Goal: Communication & Community: Answer question/provide support

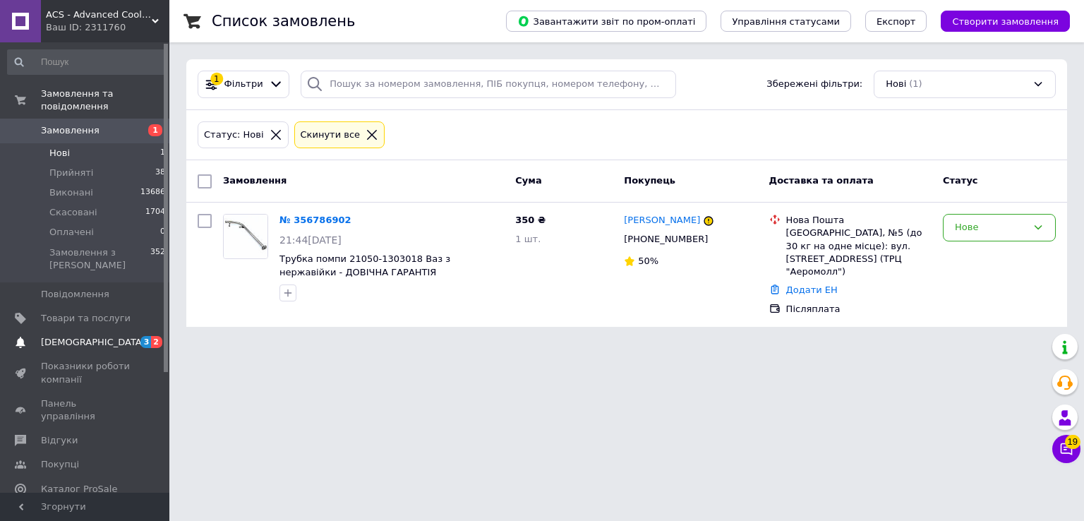
click at [74, 336] on span "[DEMOGRAPHIC_DATA]" at bounding box center [93, 342] width 104 height 13
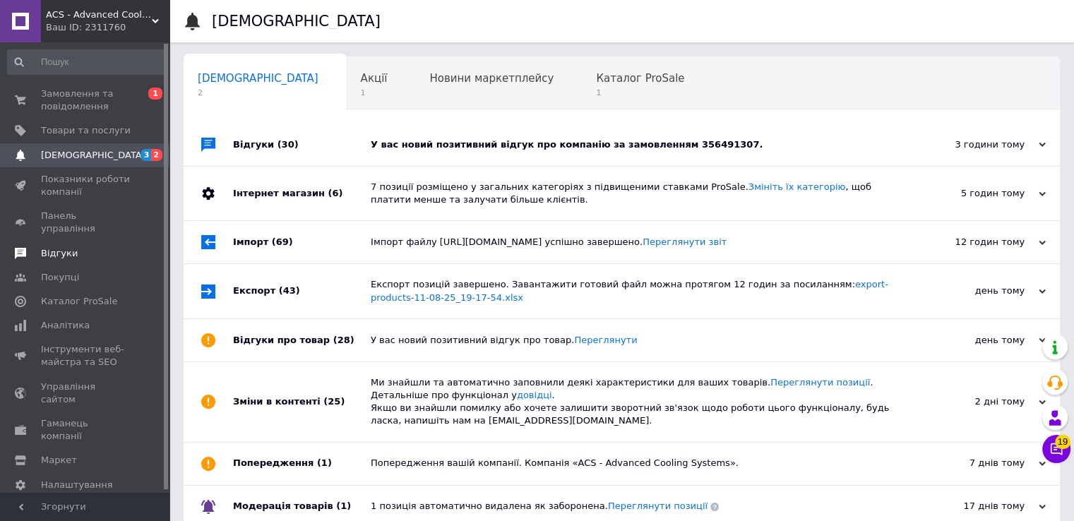
click at [64, 247] on span "Відгуки" at bounding box center [59, 253] width 37 height 13
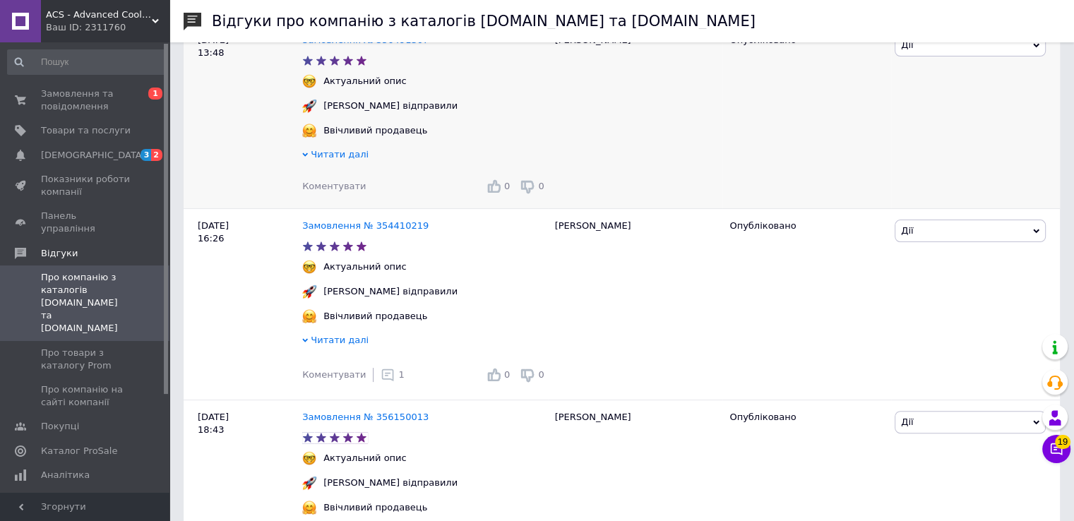
scroll to position [282, 0]
click at [63, 347] on span "Про товари з каталогу Prom" at bounding box center [86, 359] width 90 height 25
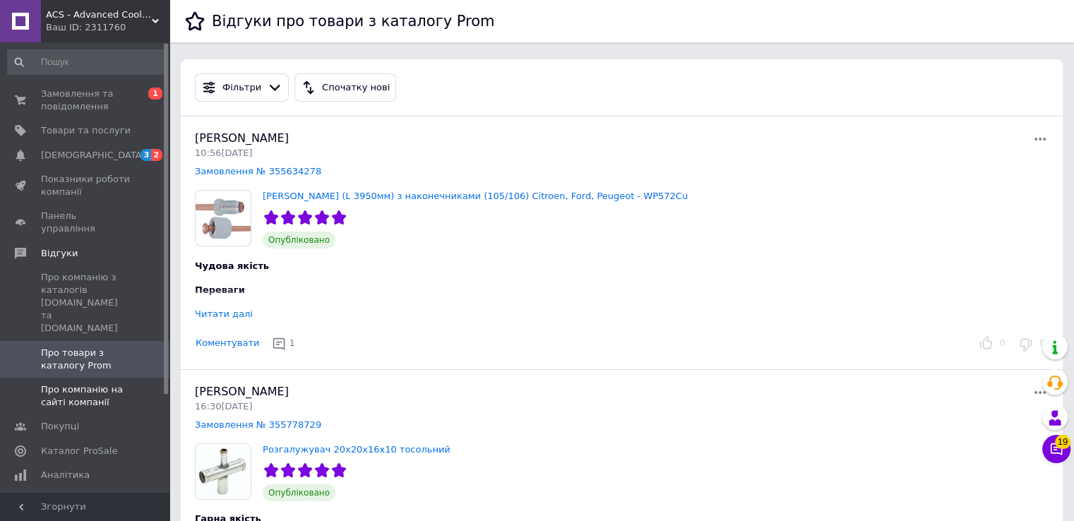
click at [80, 383] on span "Про компанію на сайті компанії" at bounding box center [86, 395] width 90 height 25
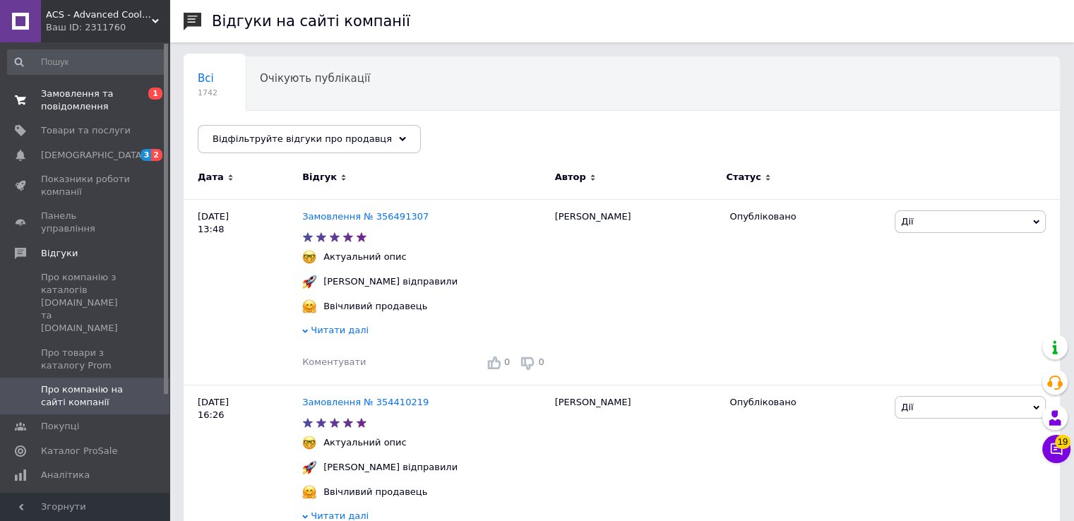
click at [71, 100] on span "Замовлення та повідомлення" at bounding box center [86, 100] width 90 height 25
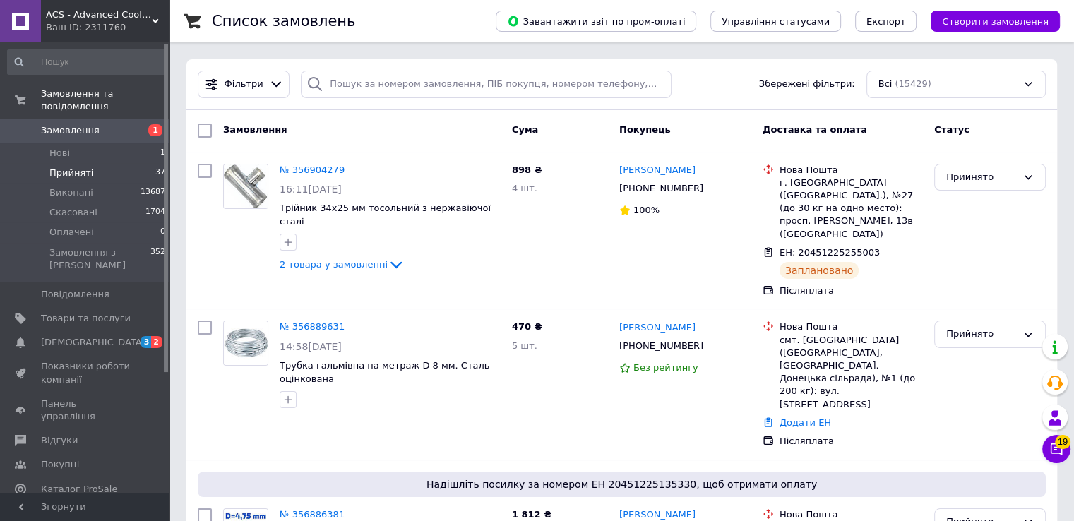
click at [67, 167] on span "Прийняті" at bounding box center [71, 173] width 44 height 13
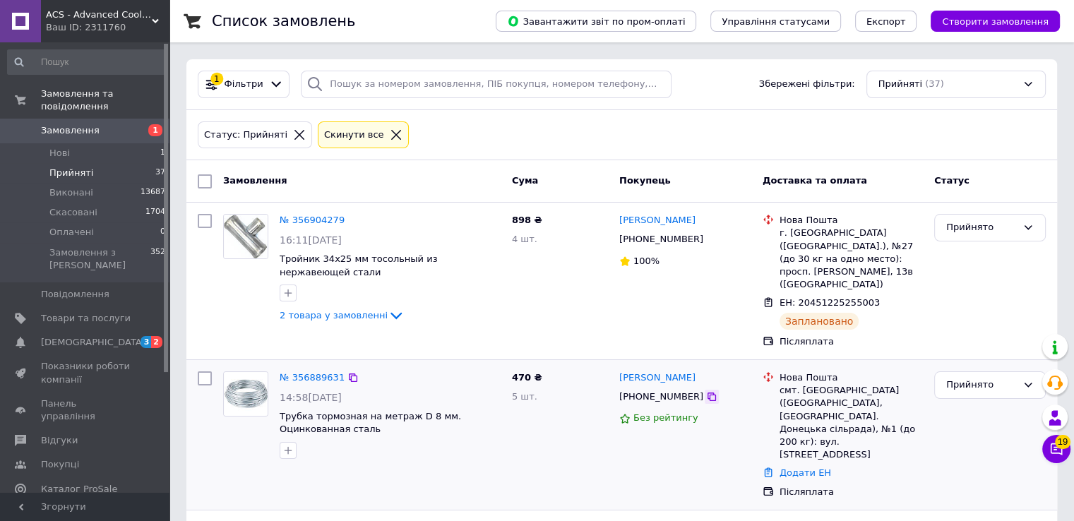
click at [706, 391] on icon at bounding box center [711, 396] width 11 height 11
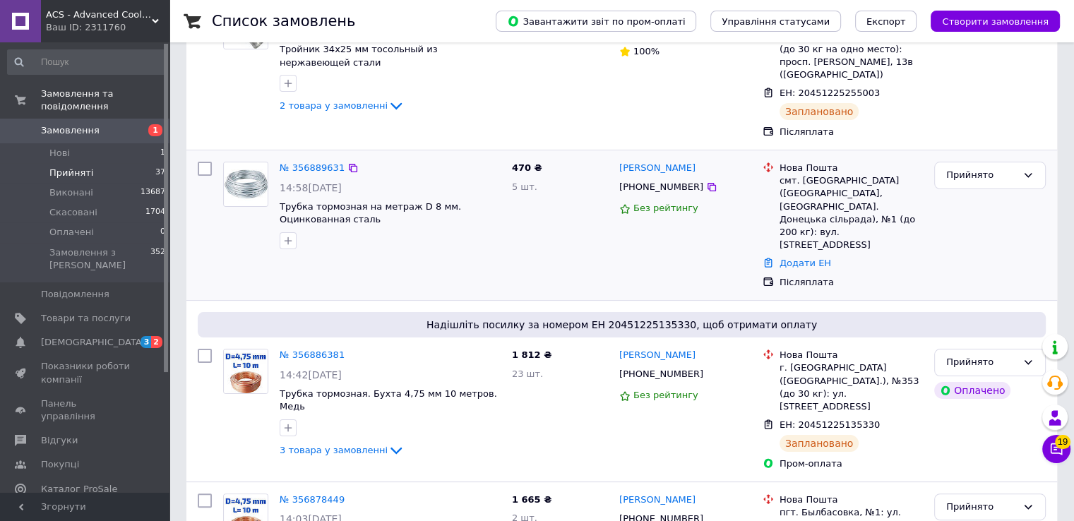
scroll to position [212, 0]
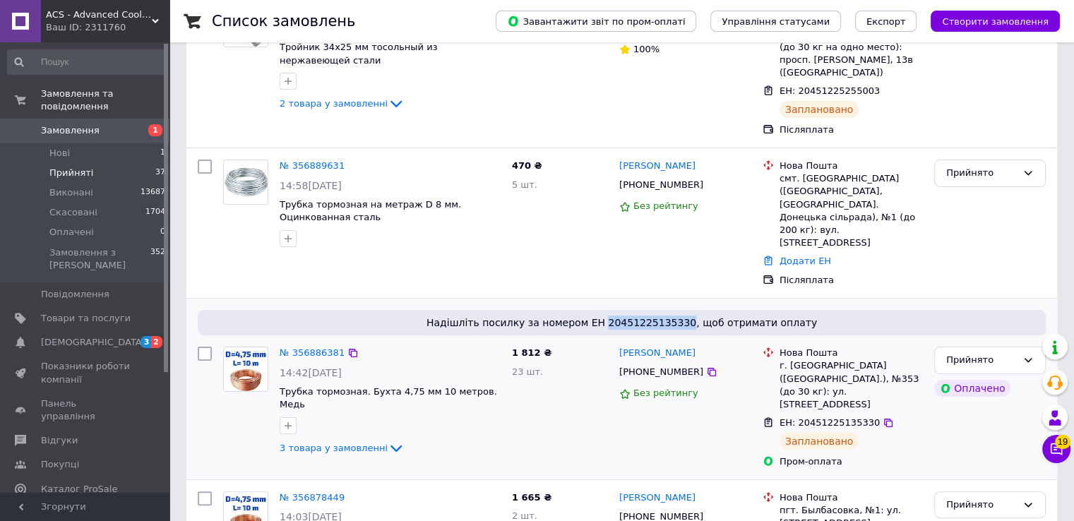
drag, startPoint x: 613, startPoint y: 285, endPoint x: 686, endPoint y: 286, distance: 72.7
click at [686, 316] on span "Надішліть посилку за номером ЕН 20451225135330, щоб отримати оплату" at bounding box center [621, 323] width 837 height 14
copy span "20451225135330"
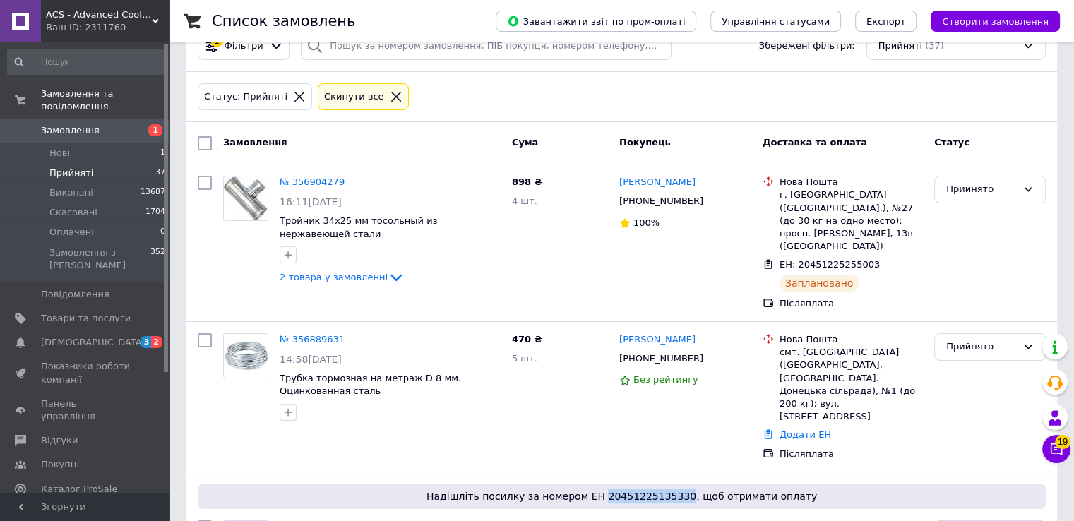
scroll to position [0, 0]
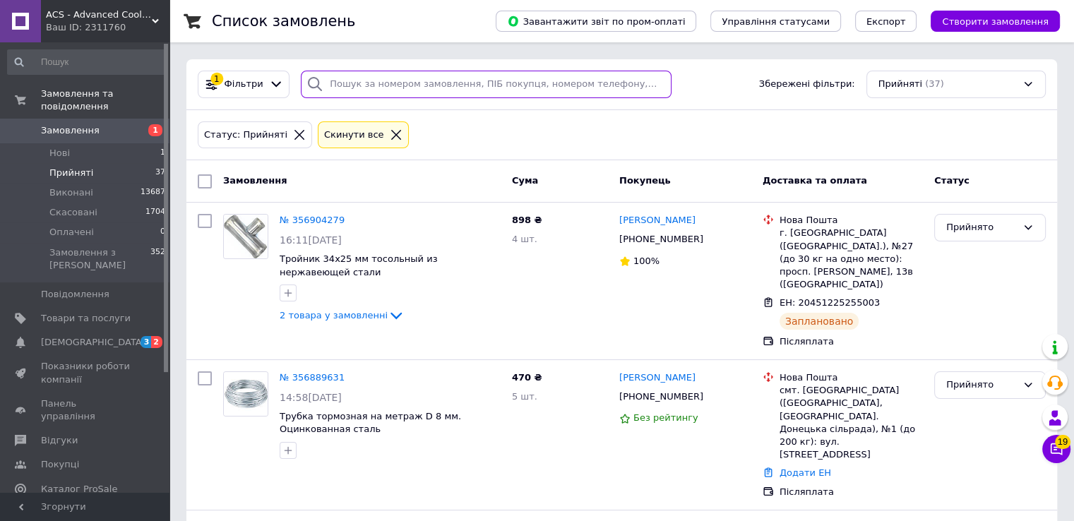
click at [418, 86] on input "search" at bounding box center [486, 85] width 371 height 28
paste input "[PHONE_NUMBER]"
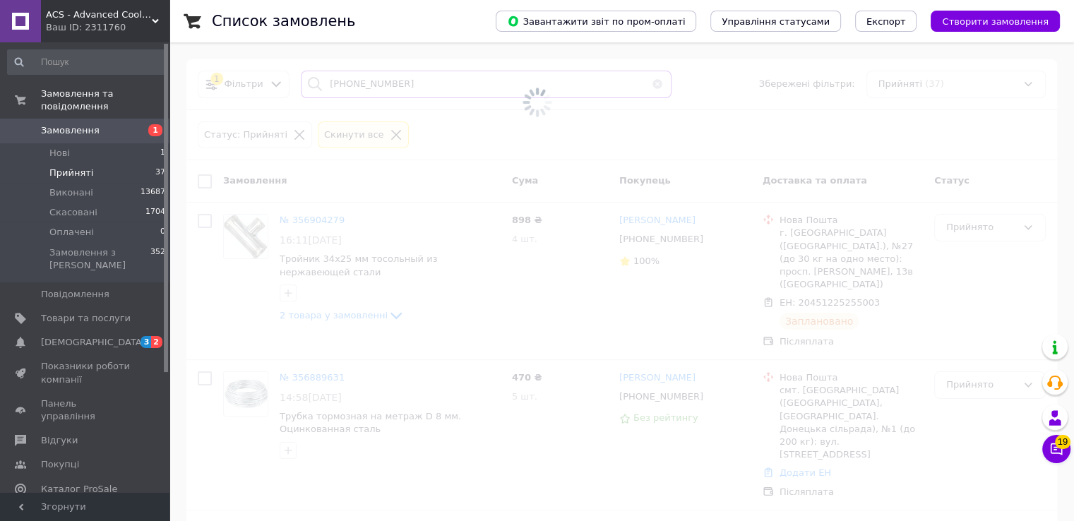
type input "[PHONE_NUMBER]"
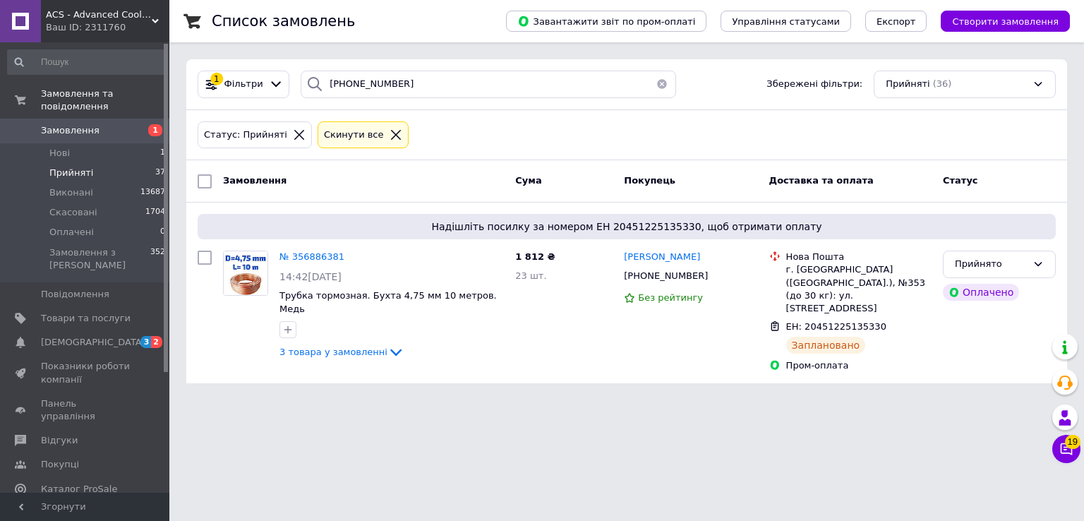
click at [63, 124] on span "Замовлення" at bounding box center [70, 130] width 59 height 13
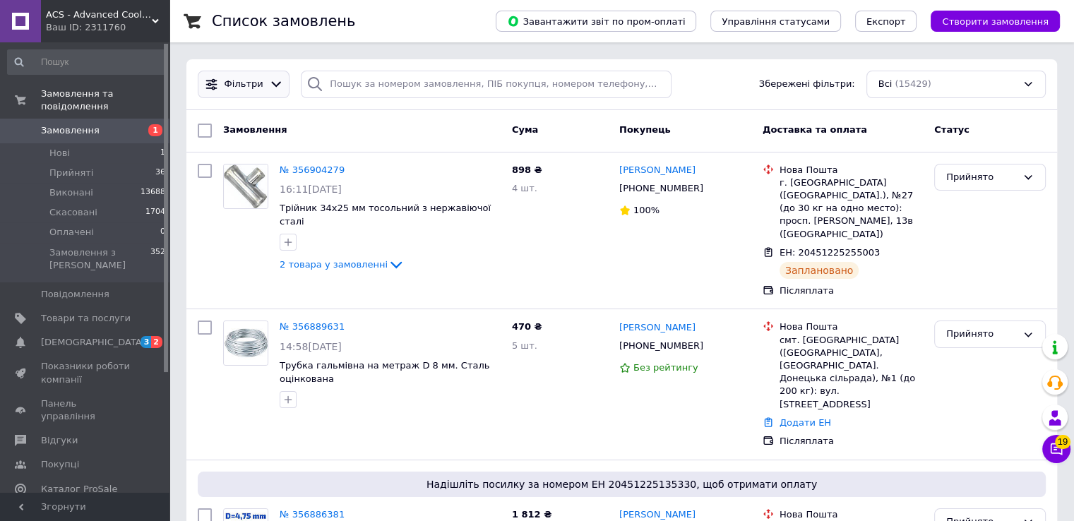
click at [271, 83] on icon at bounding box center [276, 85] width 10 height 6
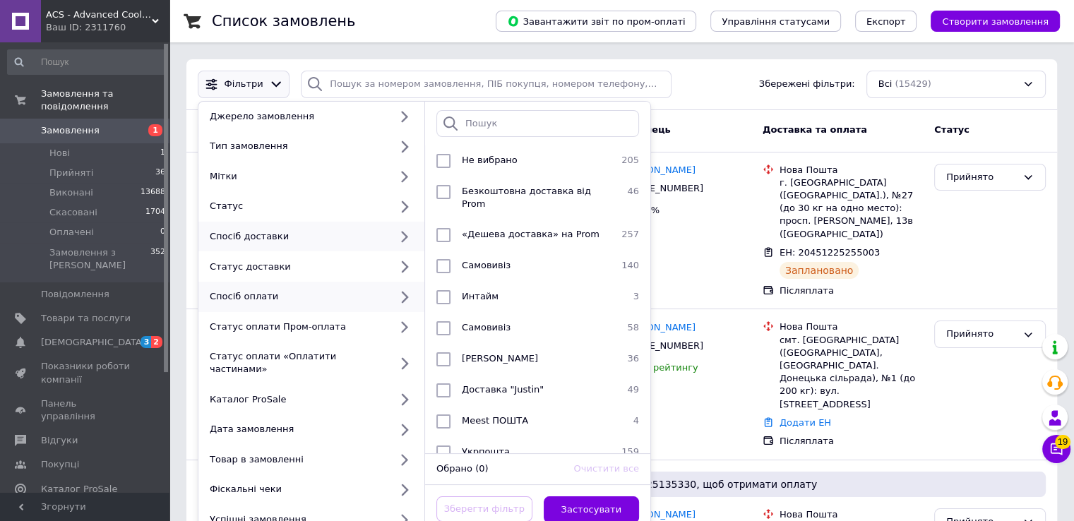
click at [241, 294] on div "Спосіб оплати" at bounding box center [297, 296] width 186 height 13
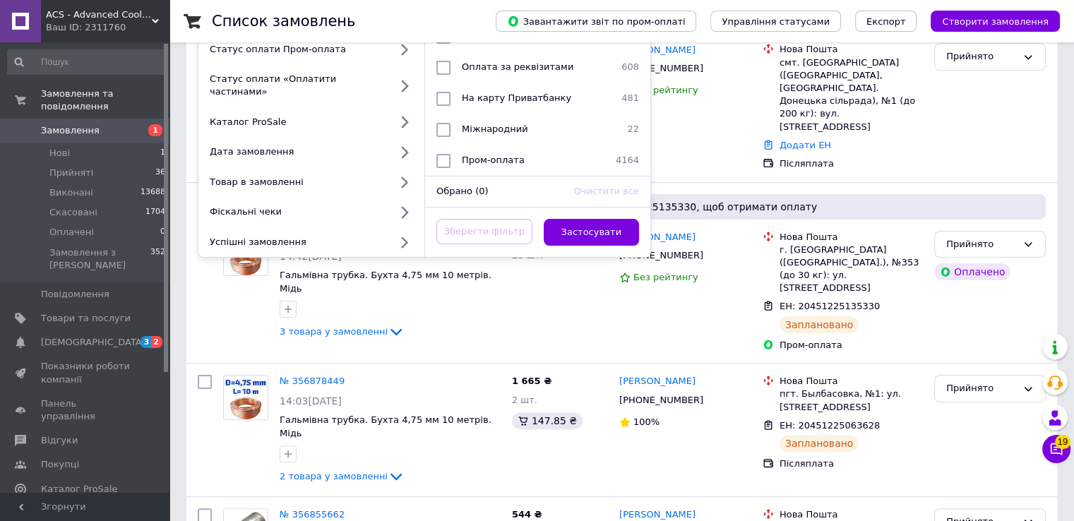
scroll to position [282, 0]
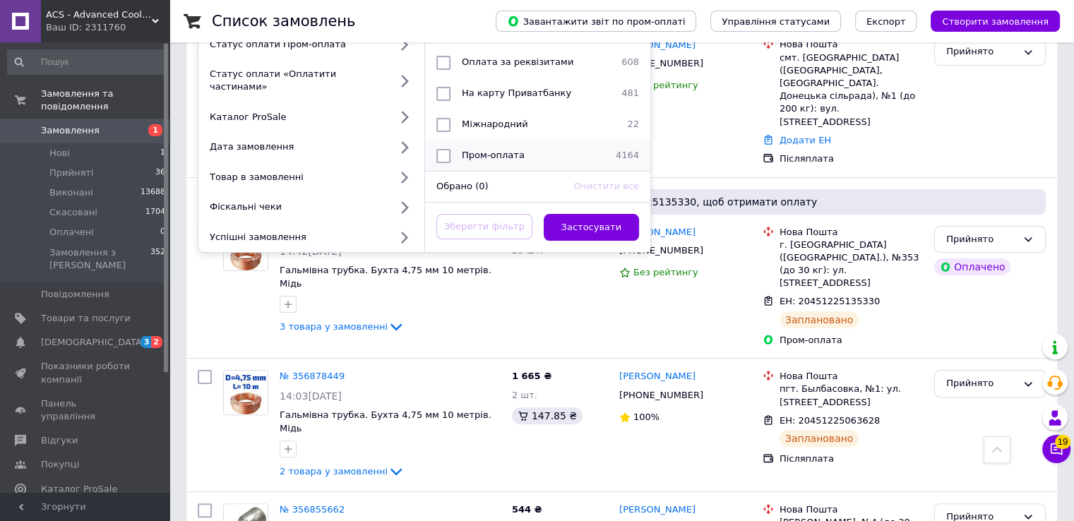
click at [443, 149] on input "checkbox" at bounding box center [443, 156] width 14 height 14
checkbox input "true"
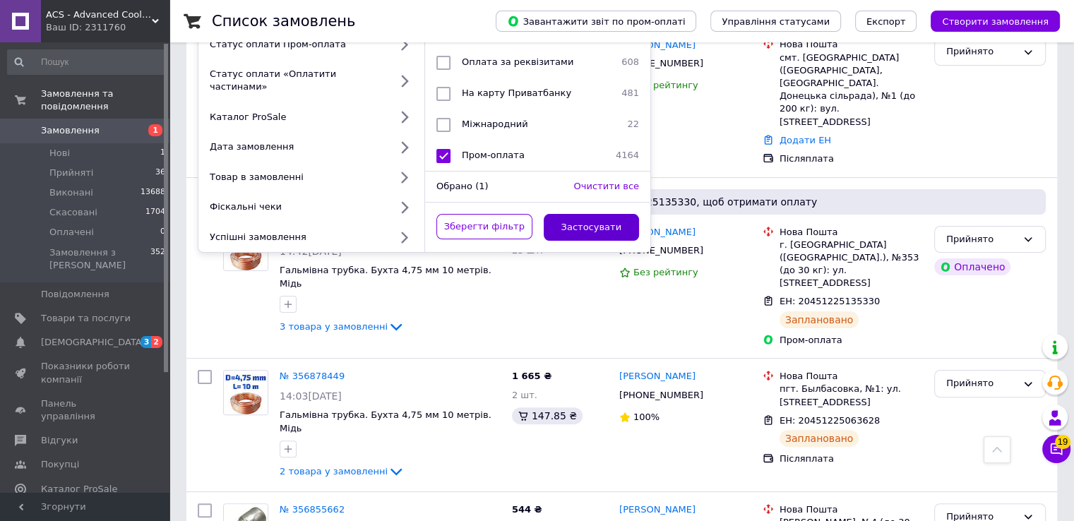
click at [597, 214] on button "Застосувати" at bounding box center [592, 228] width 96 height 28
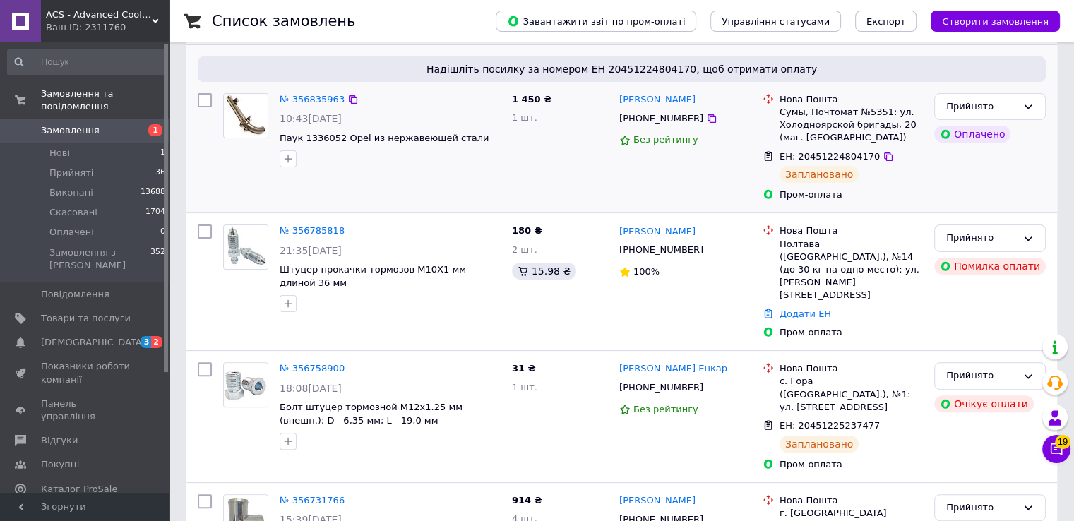
scroll to position [353, 0]
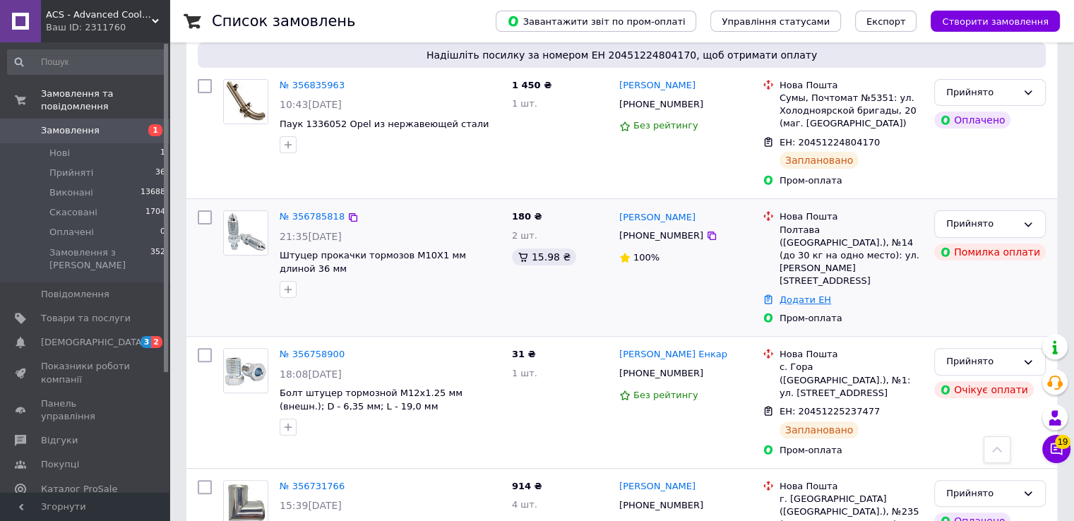
click at [801, 294] on link "Додати ЕН" at bounding box center [805, 299] width 52 height 11
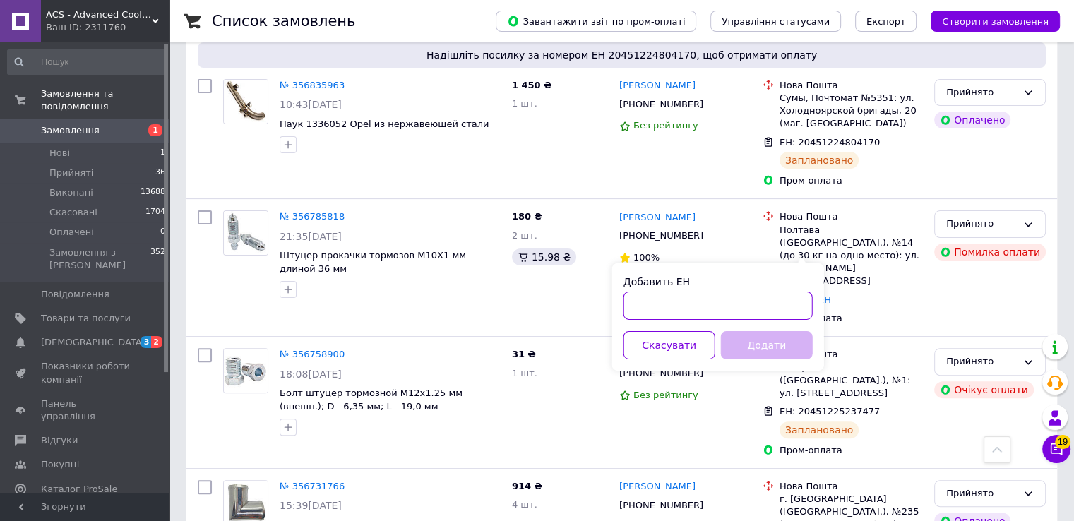
click at [703, 307] on input "Добавить ЕН" at bounding box center [717, 306] width 189 height 28
paste input "20451225233787"
type input "20451225233787"
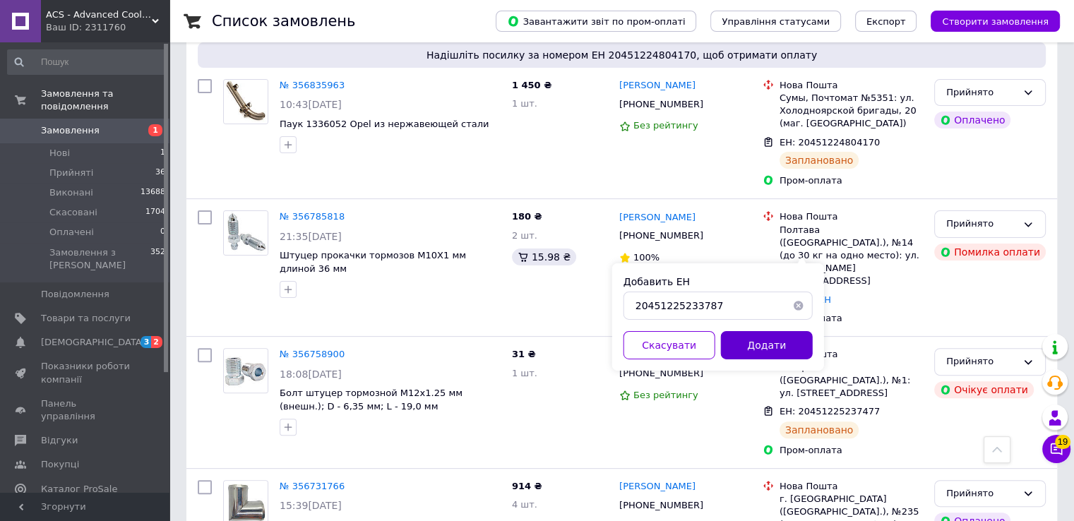
click at [768, 344] on button "Додати" at bounding box center [767, 345] width 92 height 28
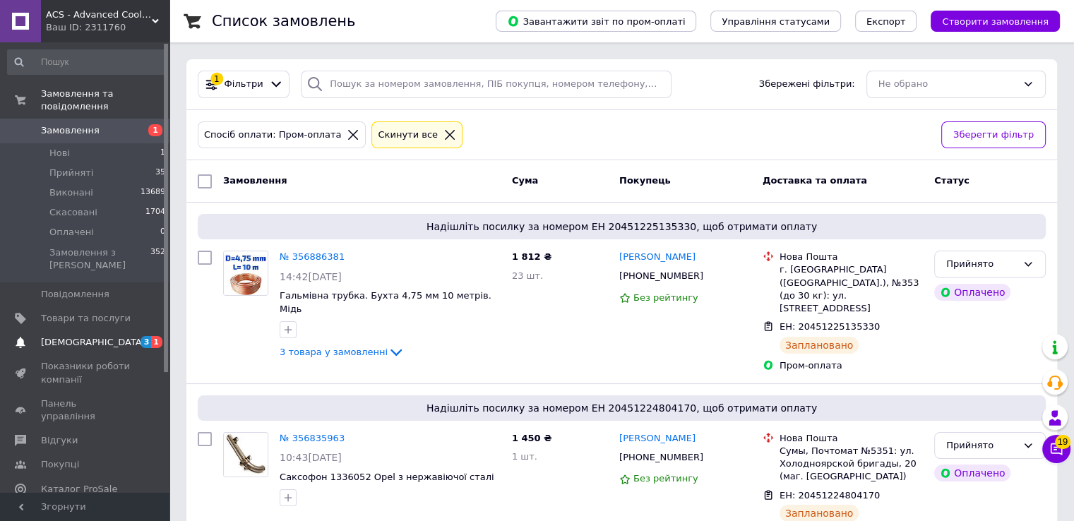
click at [67, 336] on span "[DEMOGRAPHIC_DATA]" at bounding box center [93, 342] width 104 height 13
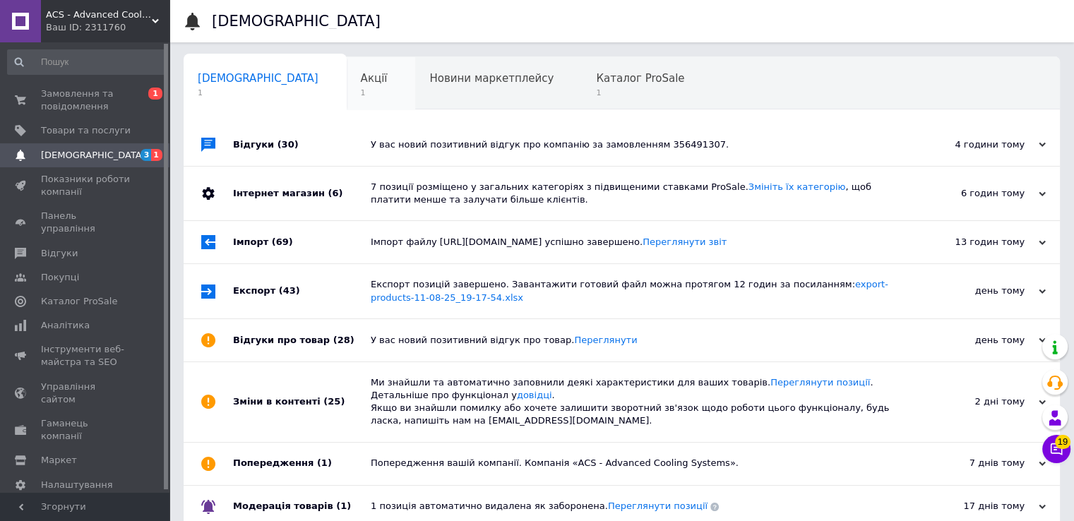
click at [361, 78] on span "Акції" at bounding box center [374, 78] width 27 height 13
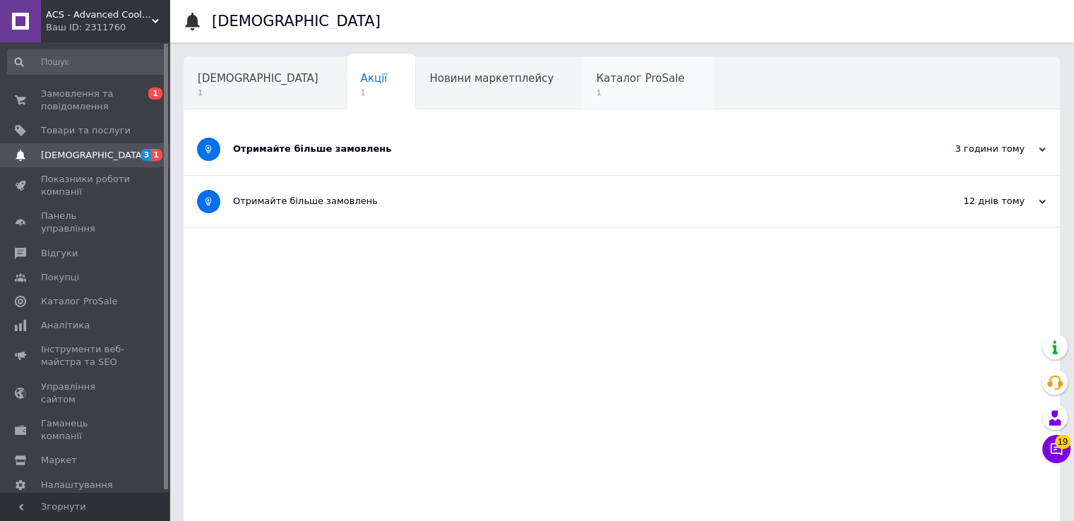
click at [596, 80] on span "Каталог ProSale" at bounding box center [640, 78] width 88 height 13
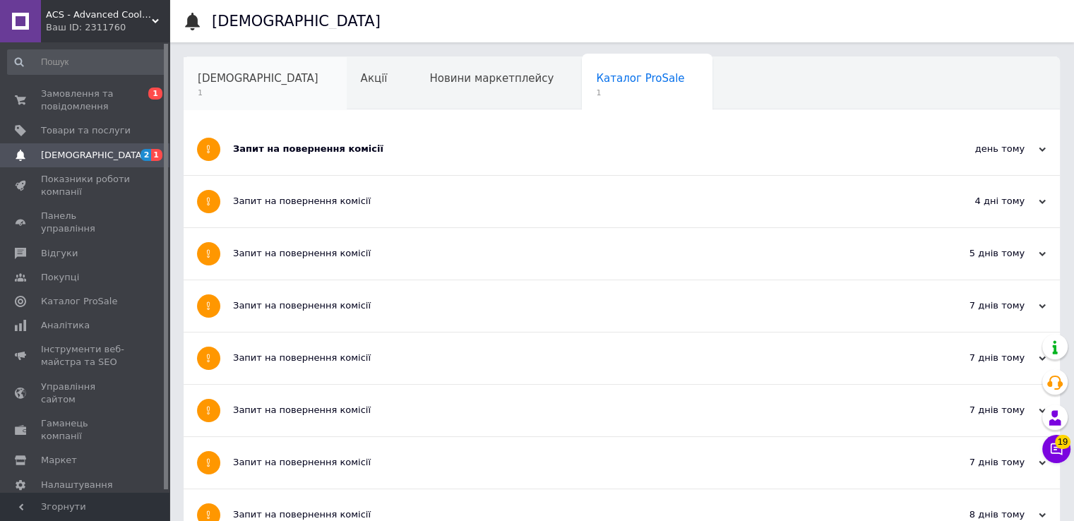
click at [236, 78] on span "[DEMOGRAPHIC_DATA]" at bounding box center [258, 78] width 121 height 13
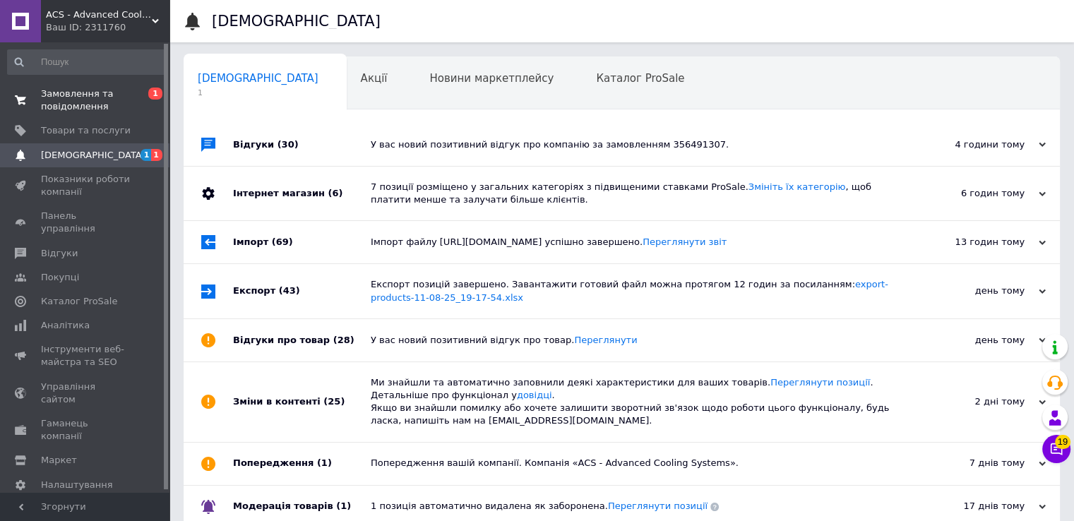
click at [57, 91] on span "Замовлення та повідомлення" at bounding box center [86, 100] width 90 height 25
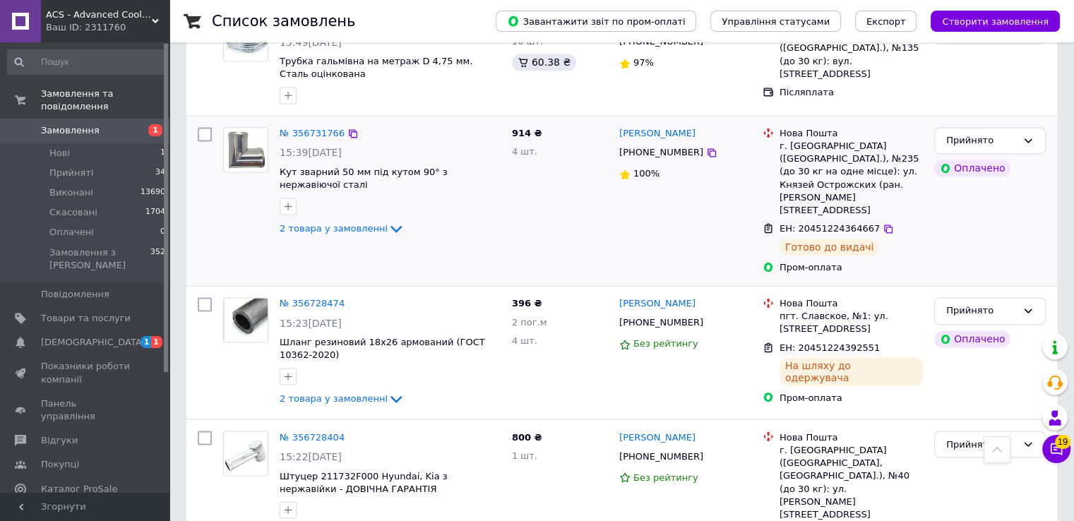
scroll to position [2316, 0]
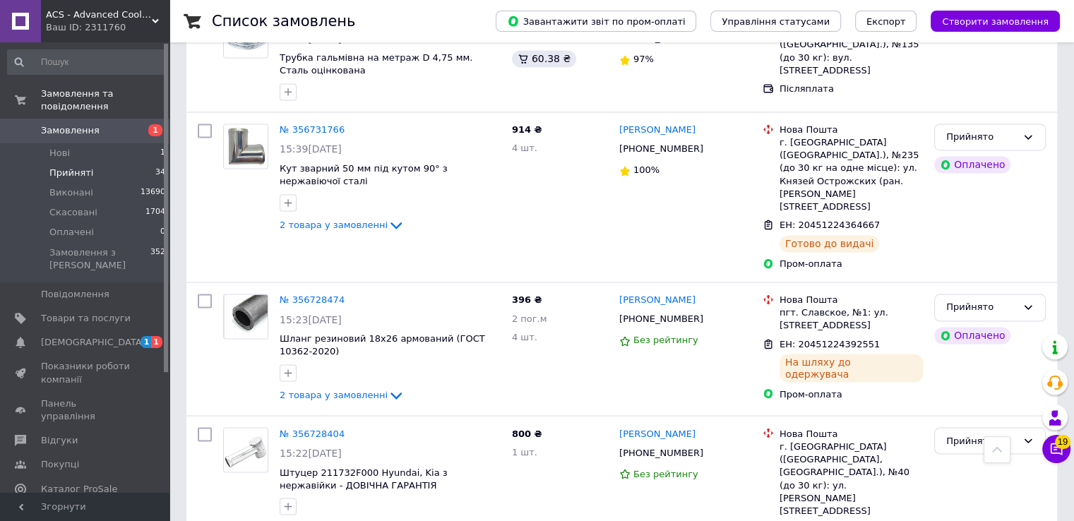
click at [77, 167] on span "Прийняті" at bounding box center [71, 173] width 44 height 13
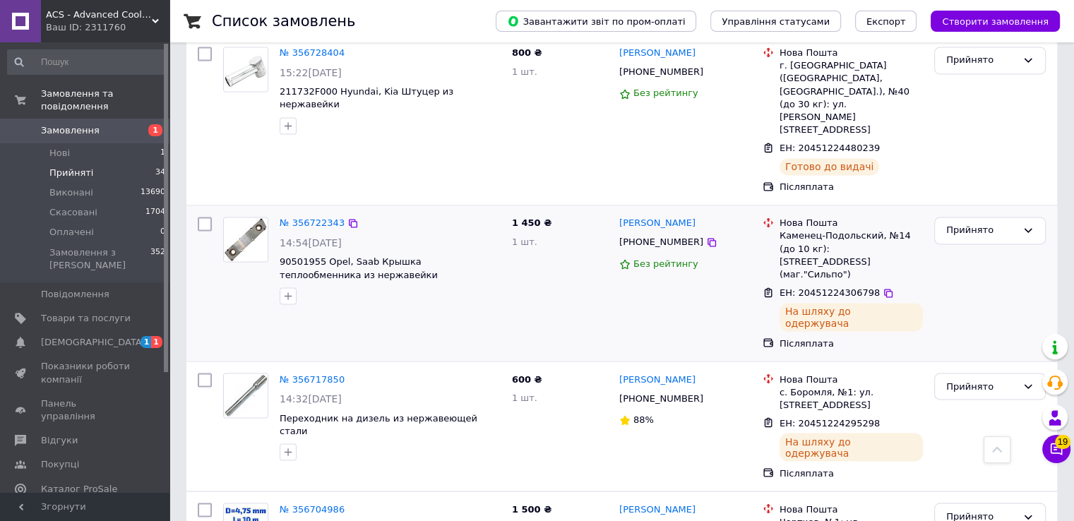
scroll to position [2366, 0]
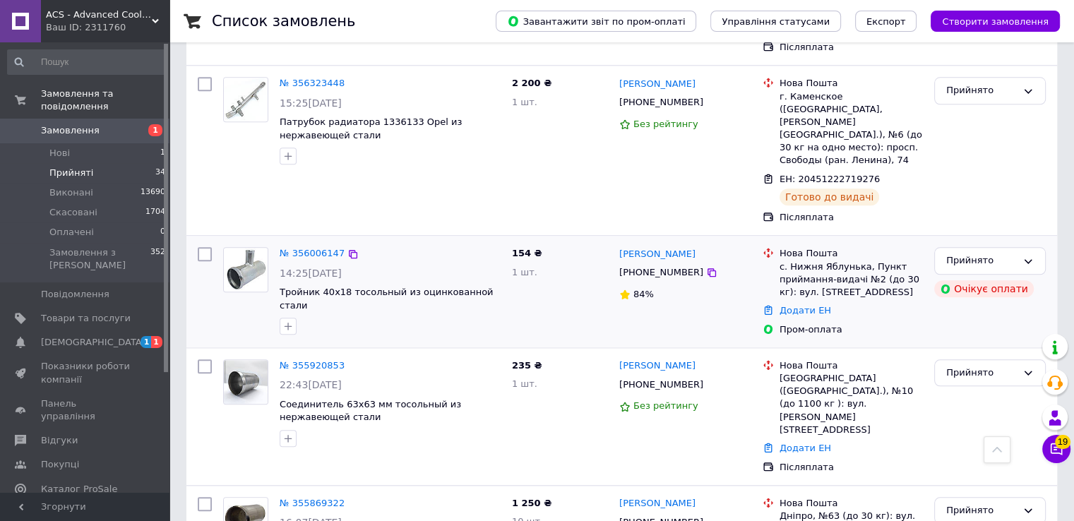
scroll to position [1461, 0]
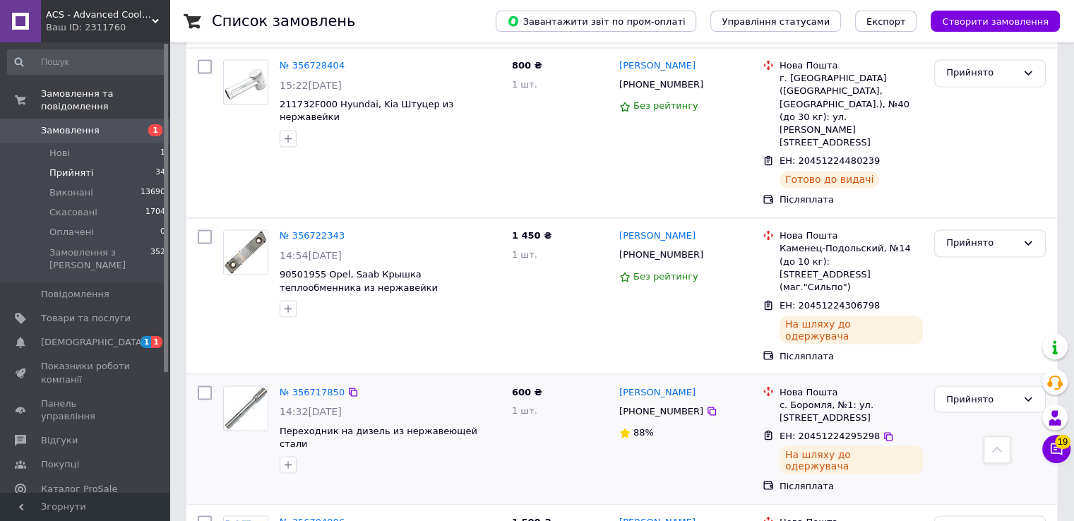
scroll to position [2366, 0]
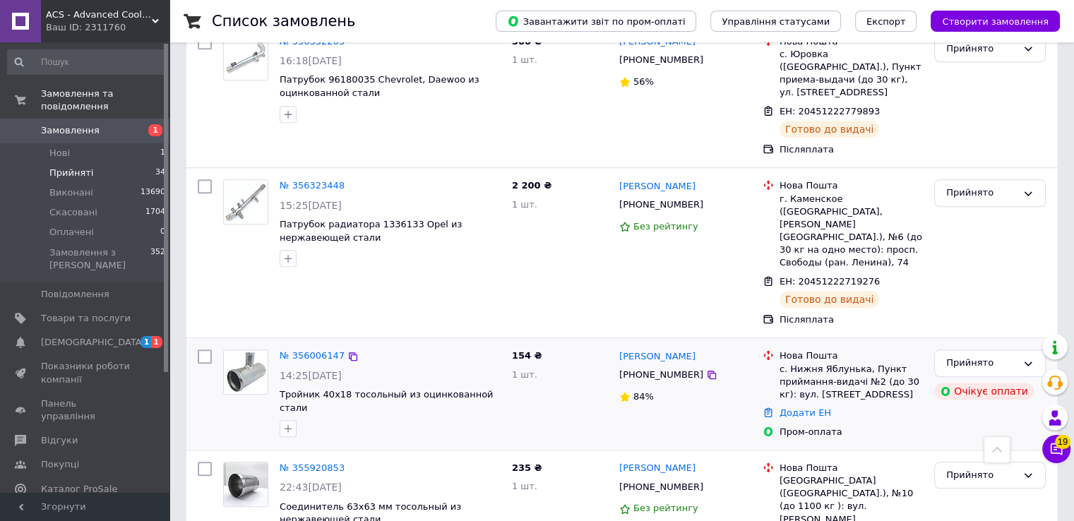
scroll to position [1461, 0]
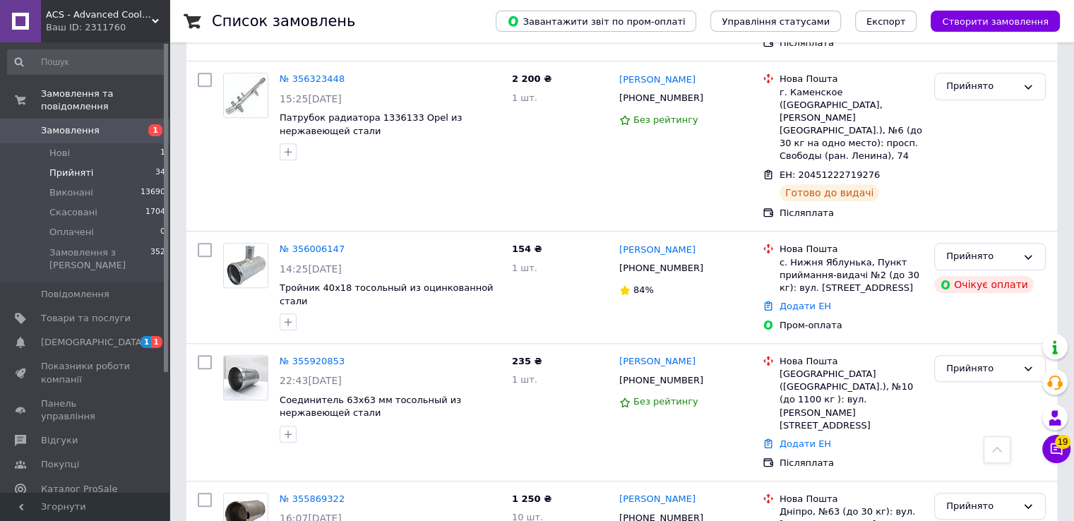
click at [63, 167] on span "Прийняті" at bounding box center [71, 173] width 44 height 13
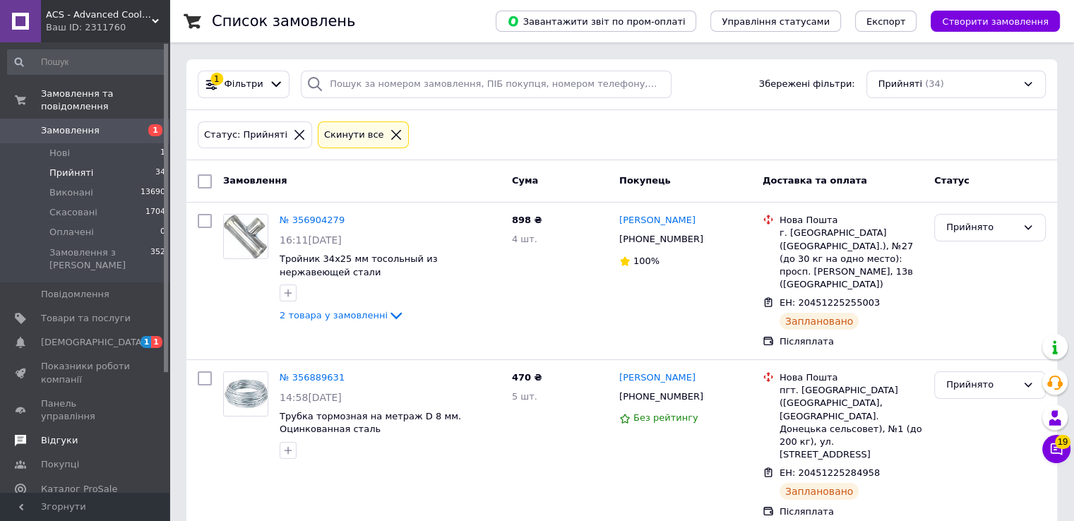
click at [57, 434] on span "Відгуки" at bounding box center [59, 440] width 37 height 13
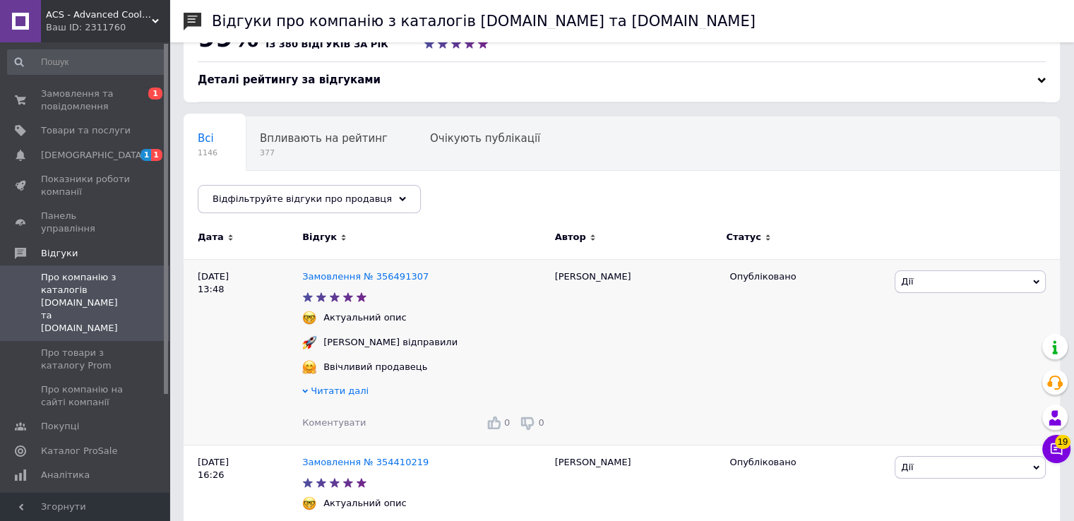
scroll to position [71, 0]
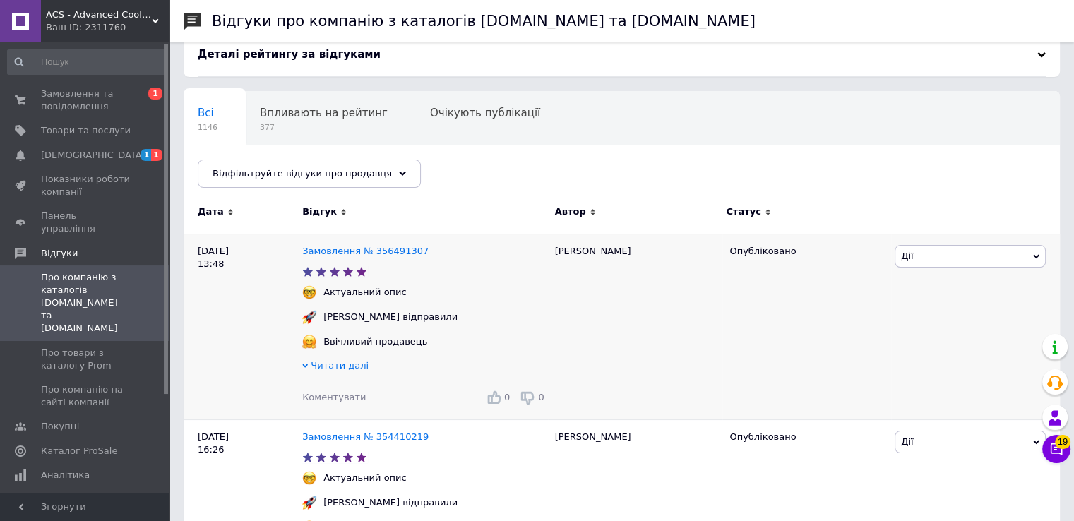
click at [329, 397] on span "Коментувати" at bounding box center [334, 397] width 64 height 11
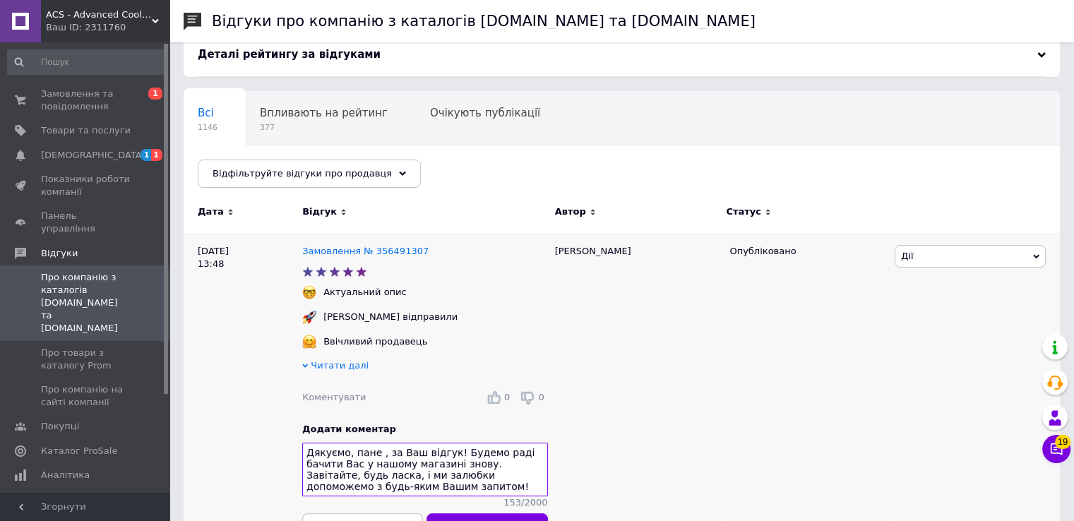
scroll to position [0, 0]
click at [374, 458] on textarea "Дякуємо, пане , за Ваш відгук! Будемо раді бачити Вас у нашому магазині знову. …" at bounding box center [425, 470] width 246 height 54
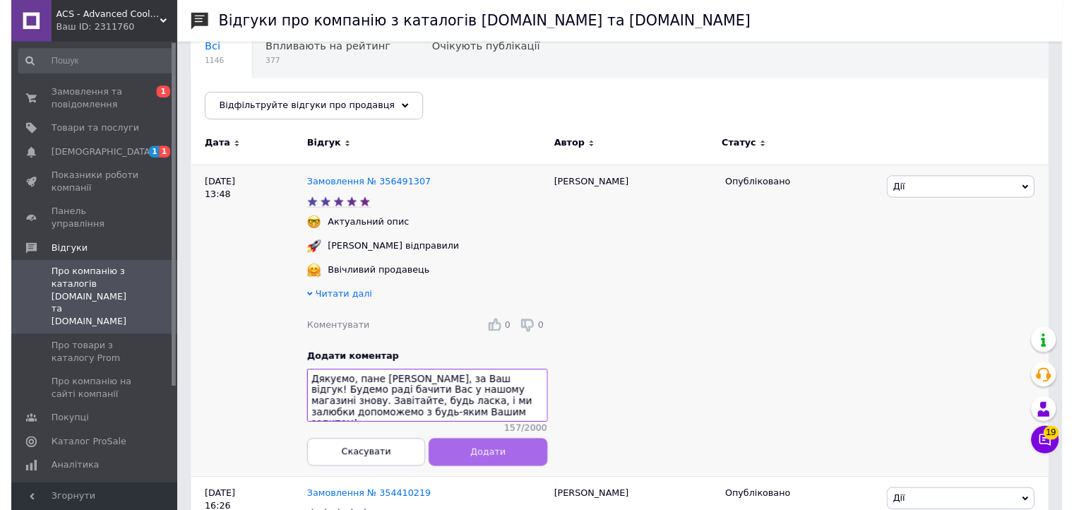
scroll to position [212, 0]
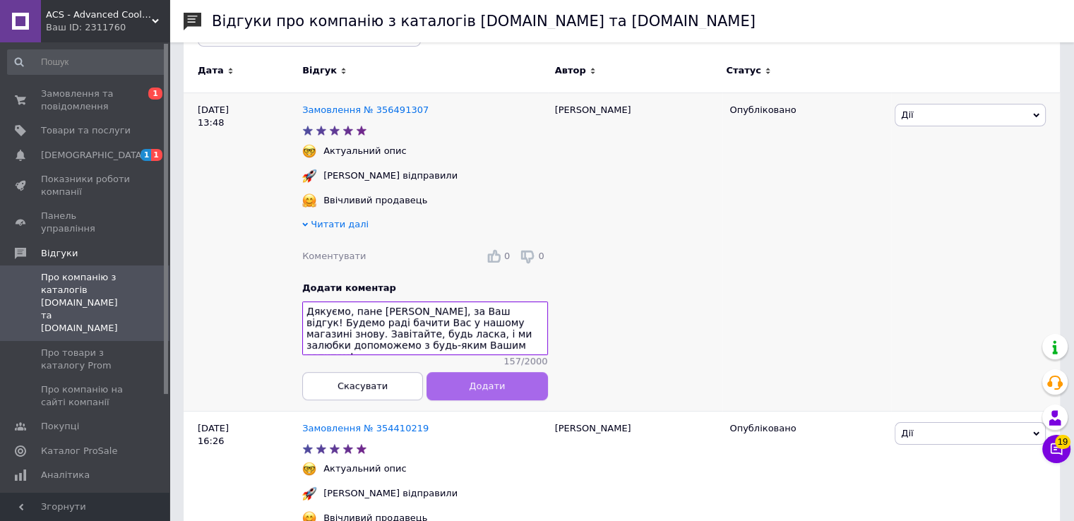
type textarea "Дякуємо, пане Іван, за Ваш відгук! Будемо раді бачити Вас у нашому магазині зно…"
click at [476, 391] on span "Додати" at bounding box center [487, 386] width 36 height 11
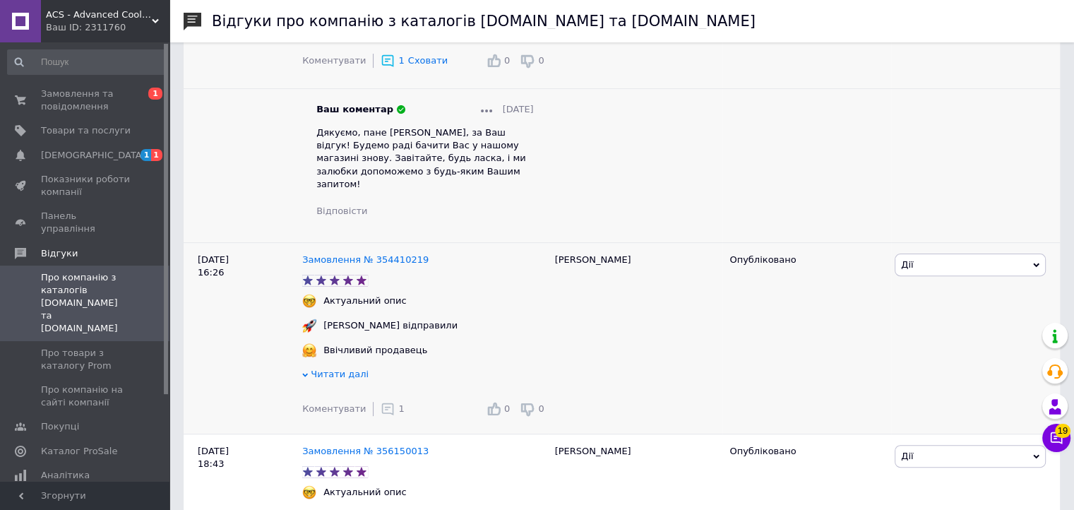
scroll to position [565, 0]
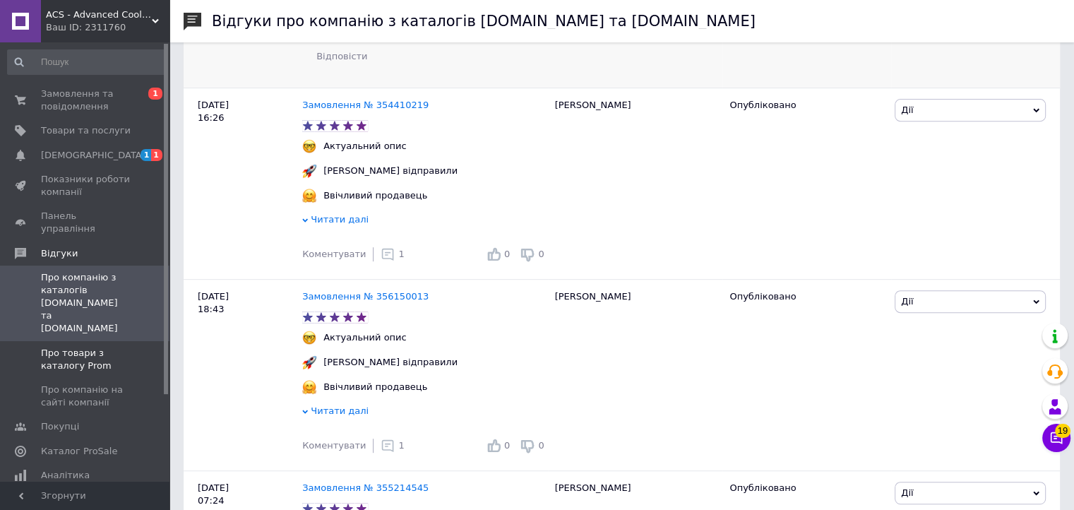
click at [69, 347] on span "Про товари з каталогу Prom" at bounding box center [86, 359] width 90 height 25
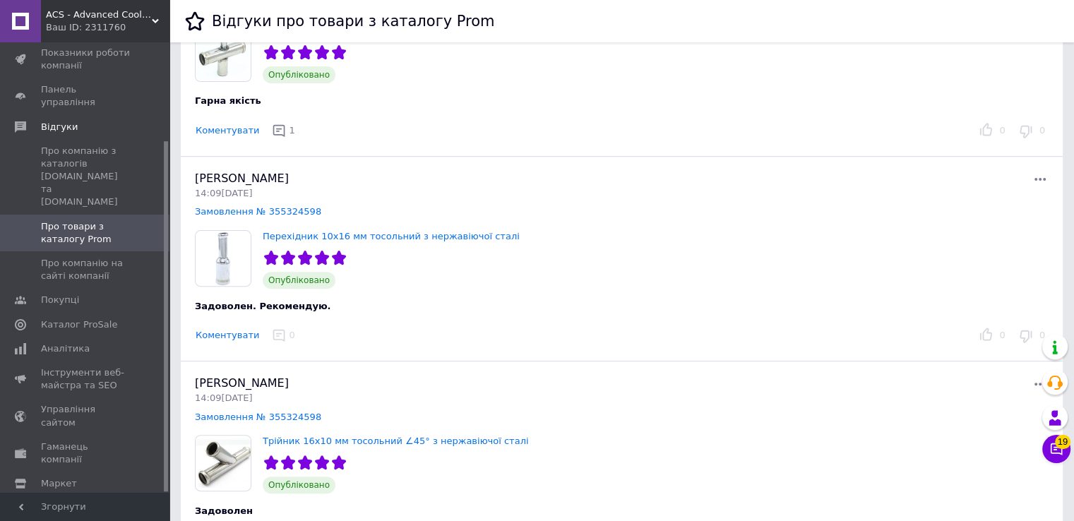
scroll to position [424, 0]
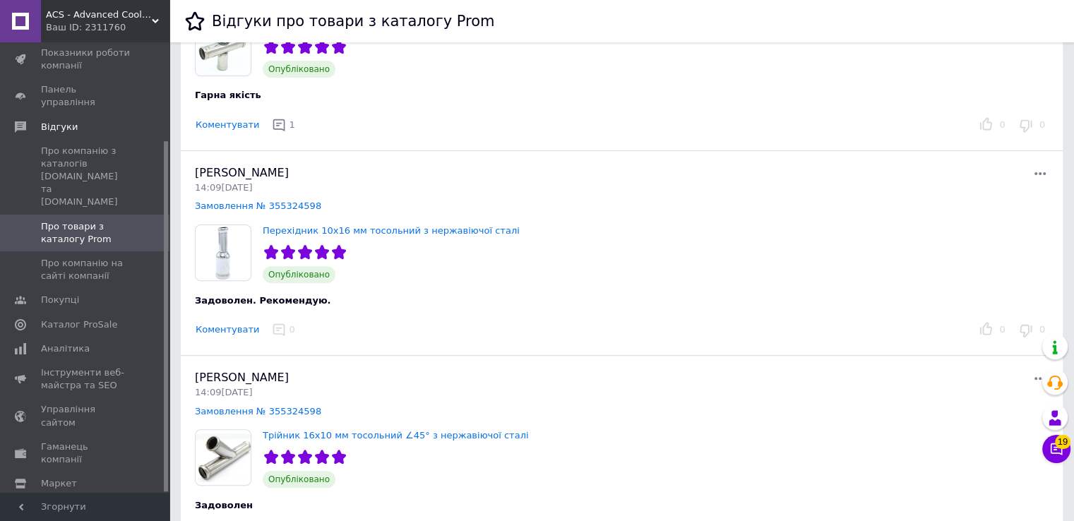
click at [223, 328] on button "Коментувати" at bounding box center [227, 330] width 65 height 15
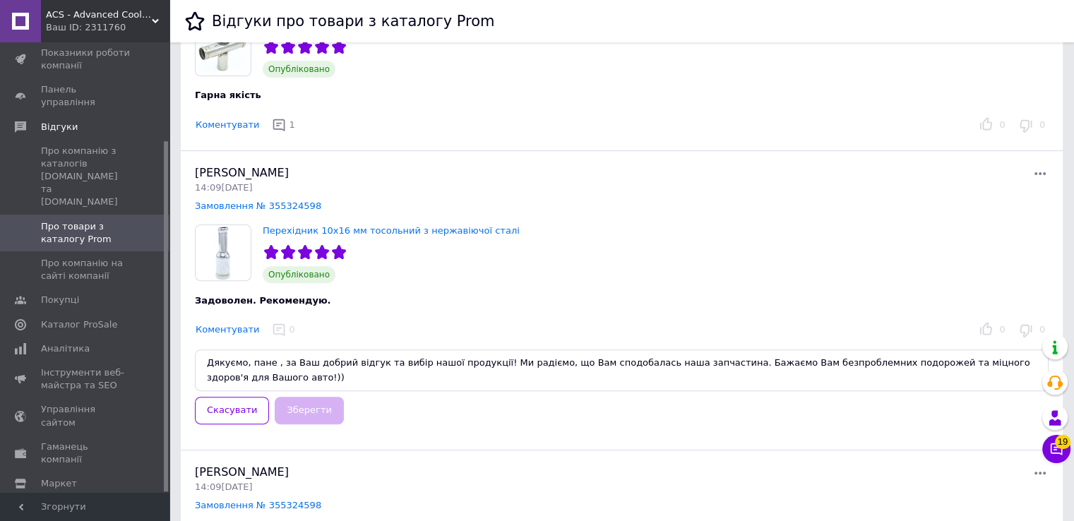
scroll to position [7, 0]
click at [271, 354] on textarea "Дякуємо, пане , за Ваш добрий відгук та вибір нашої продукції! Ми радіємо, що В…" at bounding box center [622, 370] width 854 height 42
click at [270, 355] on textarea "Дякуємо, пане , за Ваш добрий відгук та вибір нашої продукції! Ми радіємо, що В…" at bounding box center [622, 370] width 854 height 42
type textarea "Дякуємо, пане Олександр, за Ваш добрий відгук та вибір нашої продукції! Ми раді…"
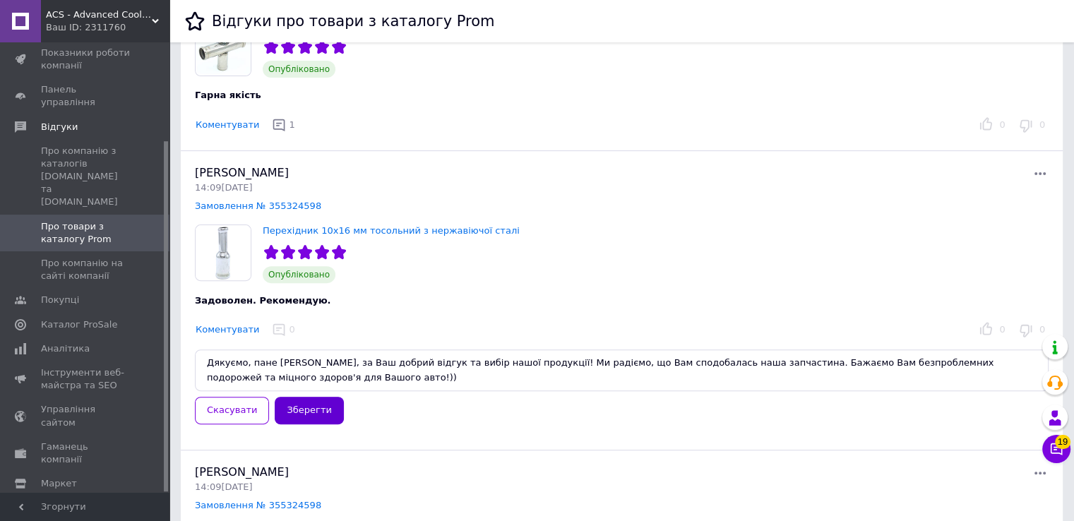
click at [302, 410] on button "Зберегти" at bounding box center [309, 411] width 68 height 28
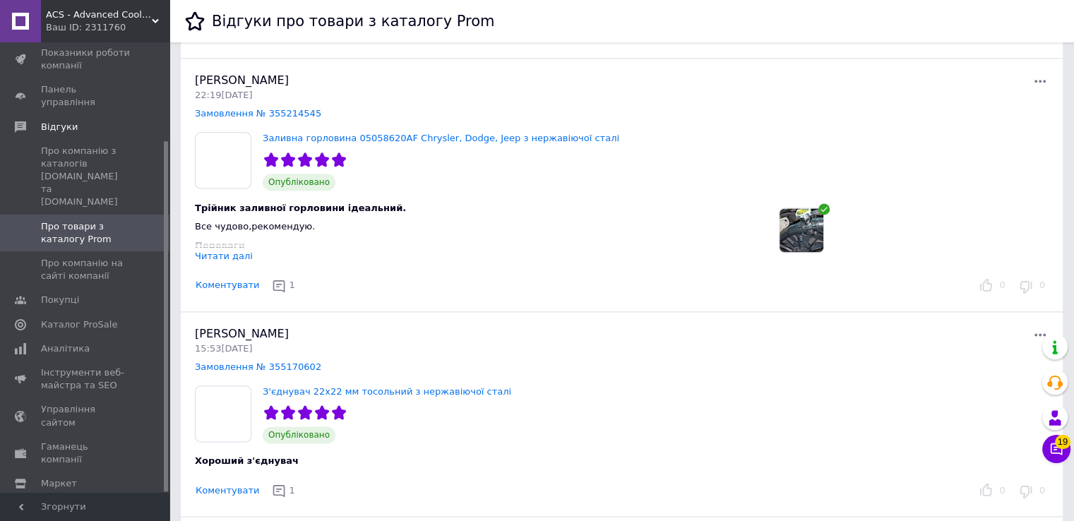
scroll to position [1836, 0]
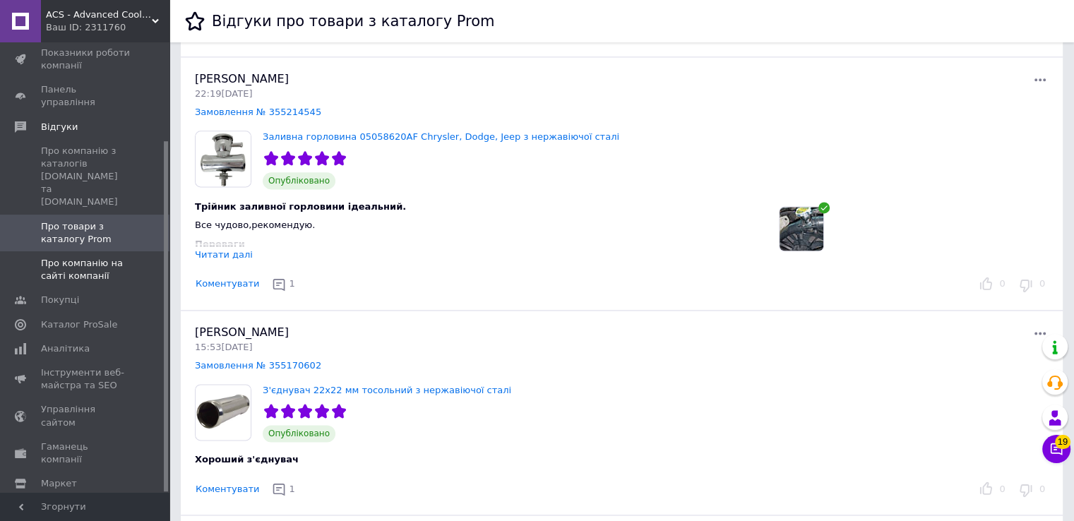
click at [72, 257] on span "Про компанію на сайті компанії" at bounding box center [86, 269] width 90 height 25
